Goal: Find contact information: Find contact information

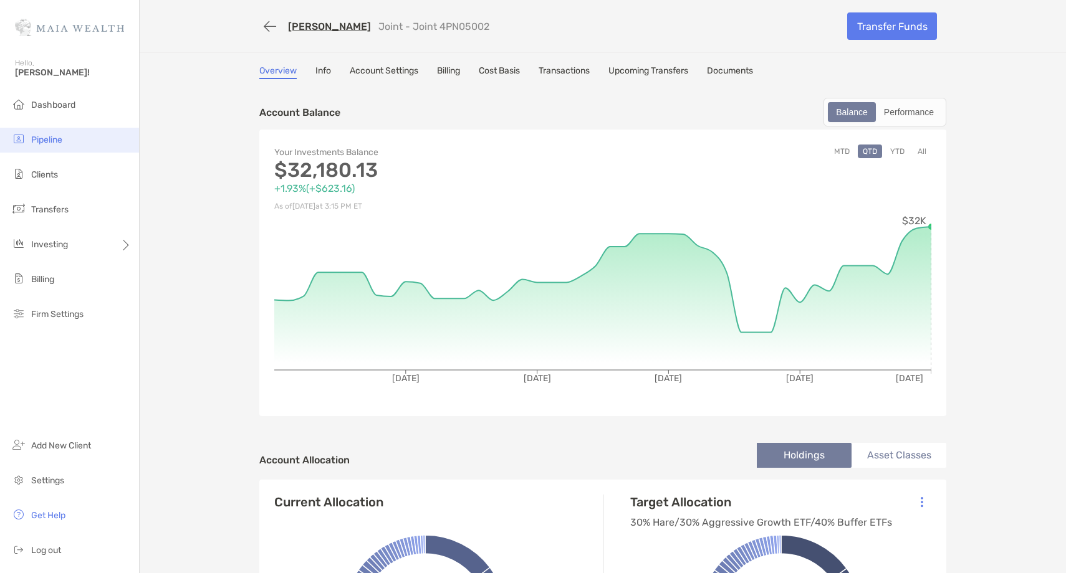
click at [73, 138] on li "Pipeline" at bounding box center [69, 140] width 139 height 25
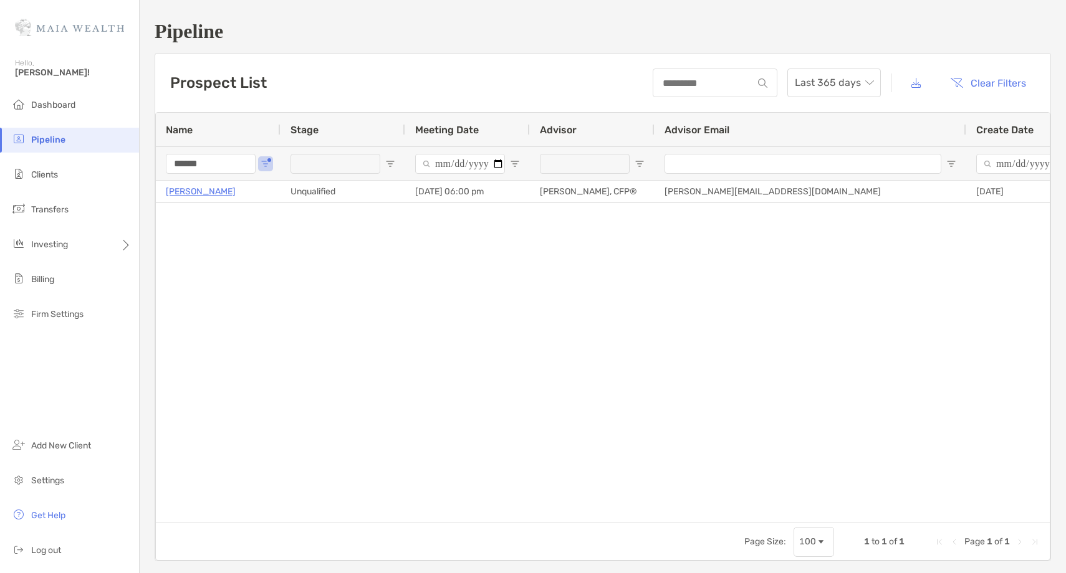
click at [193, 166] on input "******" at bounding box center [211, 164] width 90 height 20
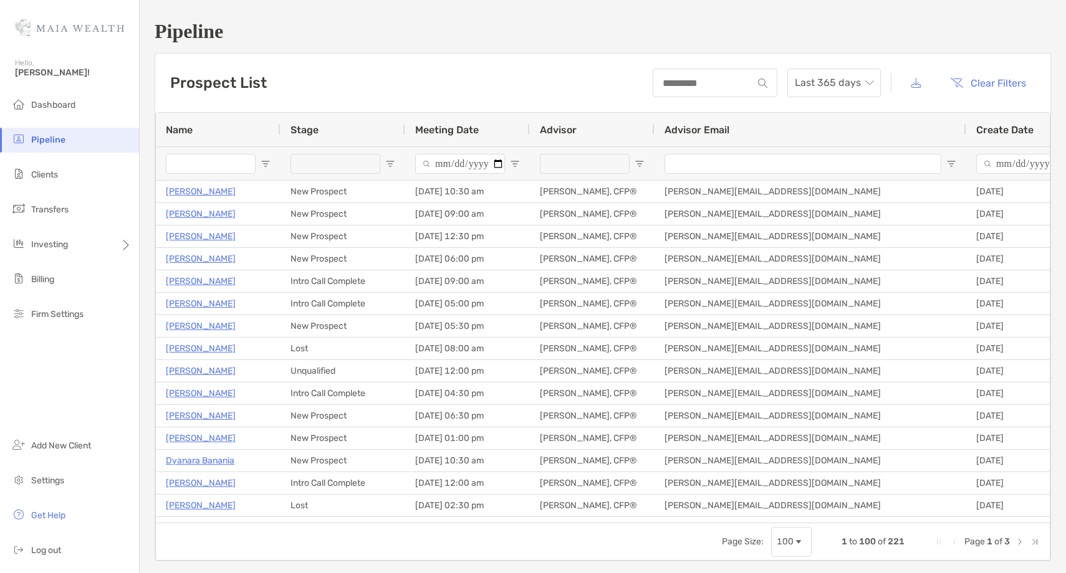
click at [395, 163] on div at bounding box center [342, 163] width 125 height 34
click at [388, 168] on span "Open Filter Menu" at bounding box center [390, 164] width 10 height 10
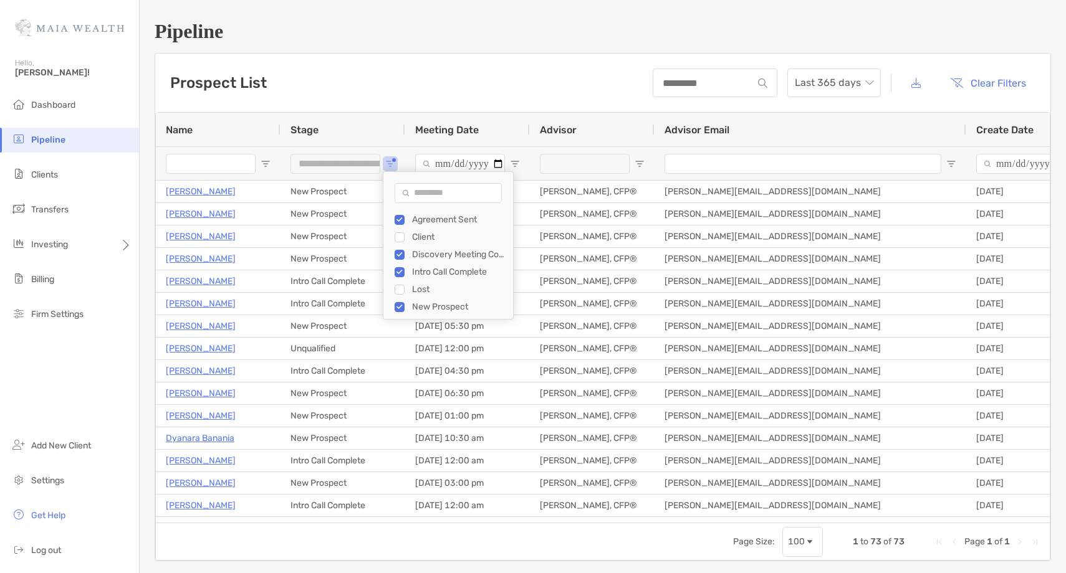
scroll to position [35, 0]
type input "**********"
click at [397, 58] on div "Prospect List Last 365 days Clear Filters" at bounding box center [602, 83] width 895 height 59
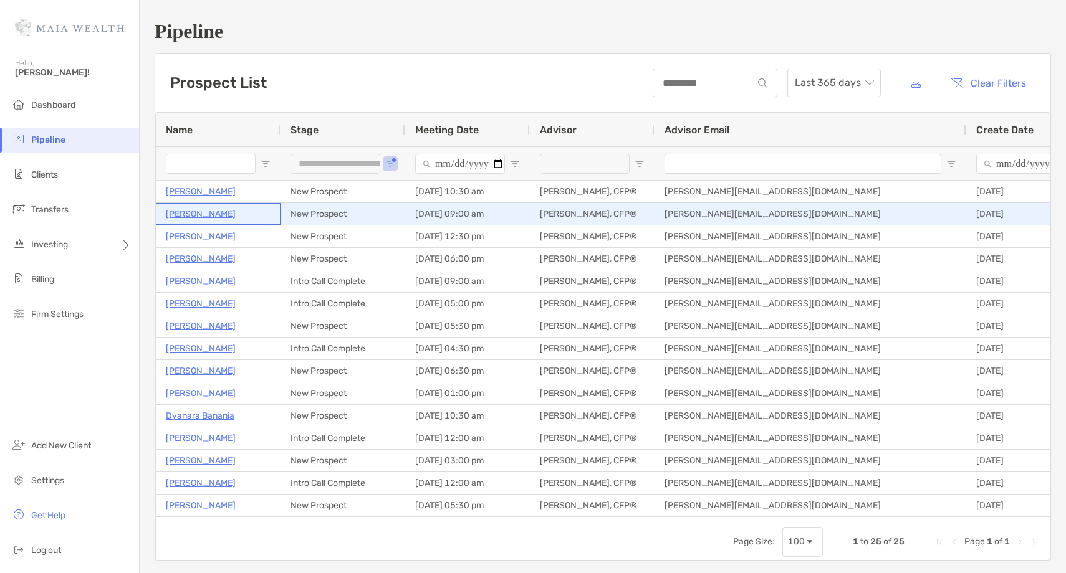
click at [181, 214] on p "[PERSON_NAME]" at bounding box center [201, 214] width 70 height 16
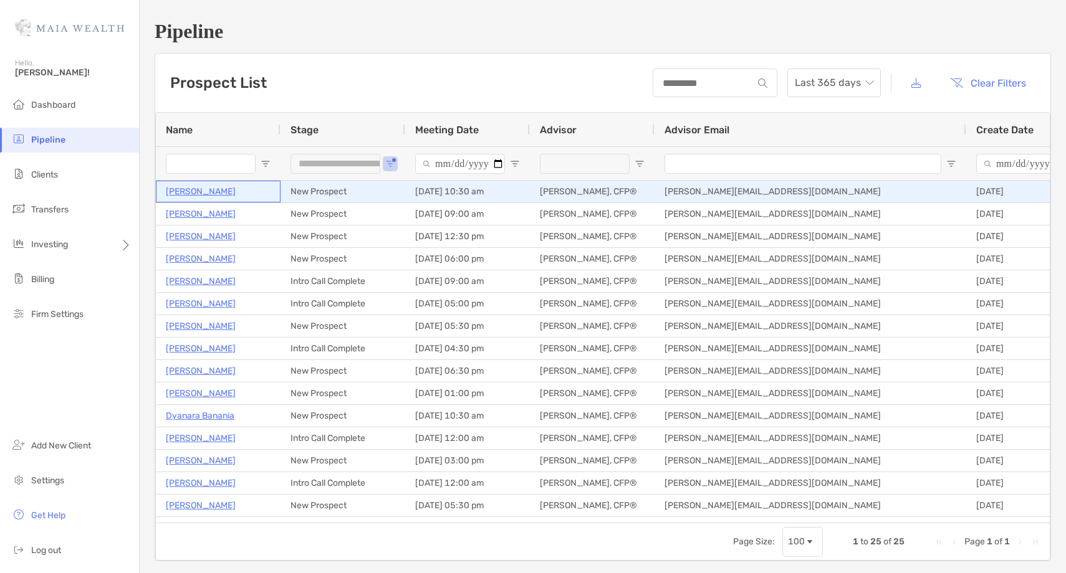
click at [175, 193] on p "Bill Nelson" at bounding box center [201, 192] width 70 height 16
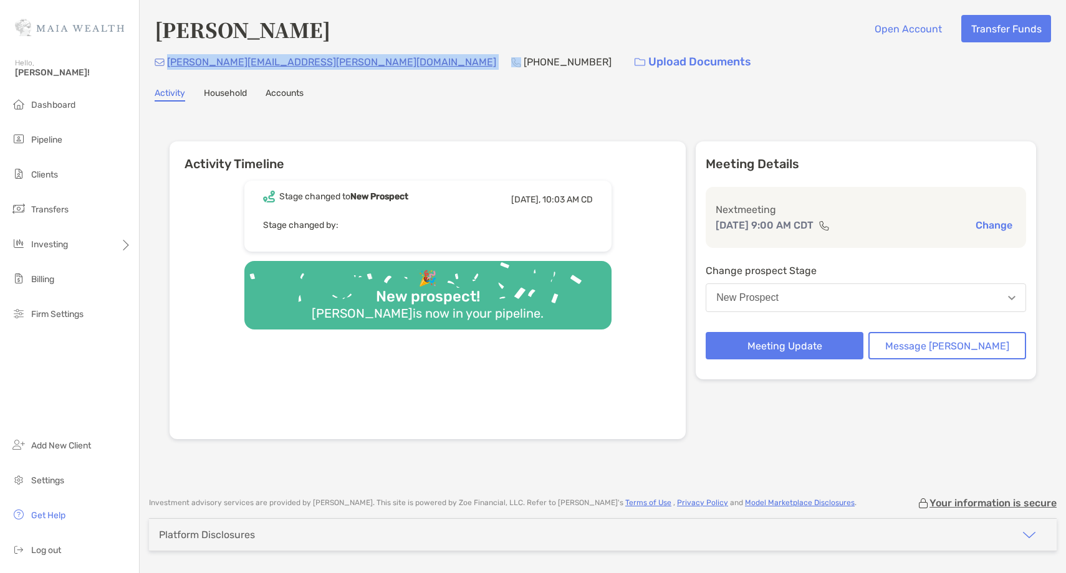
drag, startPoint x: 275, startPoint y: 63, endPoint x: 166, endPoint y: 66, distance: 109.1
click at [166, 65] on div "eric.j.arso@gmail.com (818) 730-9100 Upload Documents" at bounding box center [603, 62] width 896 height 27
copy p "eric.j.arso@gmail.com"
drag, startPoint x: 325, startPoint y: 60, endPoint x: 169, endPoint y: 69, distance: 156.7
click at [168, 69] on div "oldmanwithahammer@yahoo.com (630) 808-6335 Upload Documents" at bounding box center [603, 62] width 896 height 27
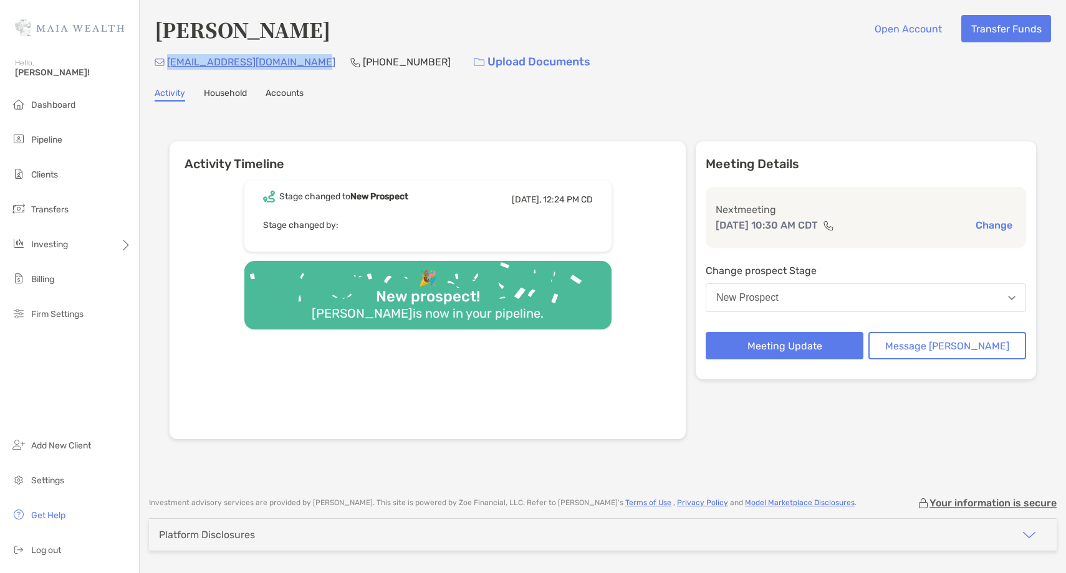
copy p "oldmanwithahammer@yahoo.com"
